Goal: Task Accomplishment & Management: Use online tool/utility

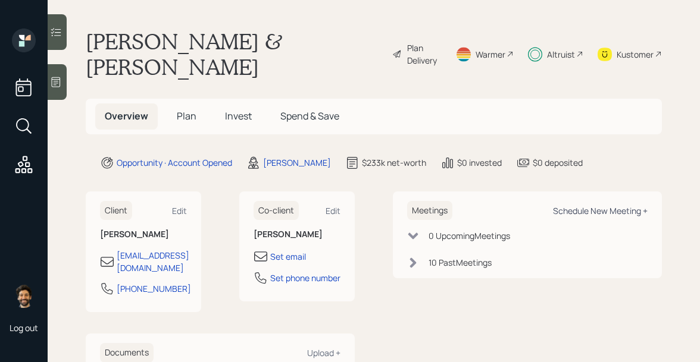
click at [616, 205] on div "Schedule New Meeting +" at bounding box center [600, 210] width 95 height 11
select select "f14b762f-c7c2-4b89-9227-8fa891345eea"
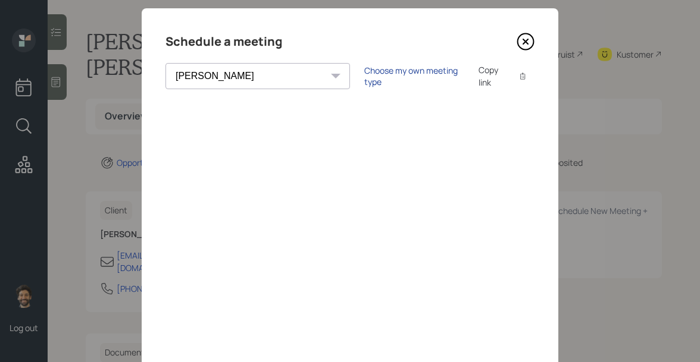
scroll to position [32, 0]
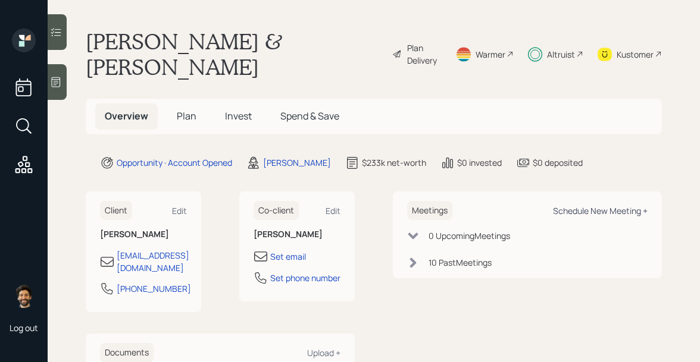
click at [569, 205] on div "Schedule New Meeting +" at bounding box center [600, 210] width 95 height 11
select select "f14b762f-c7c2-4b89-9227-8fa891345eea"
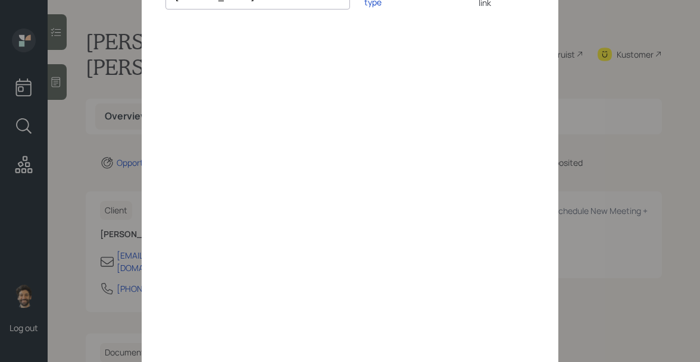
scroll to position [129, 0]
